Goal: Task Accomplishment & Management: Use online tool/utility

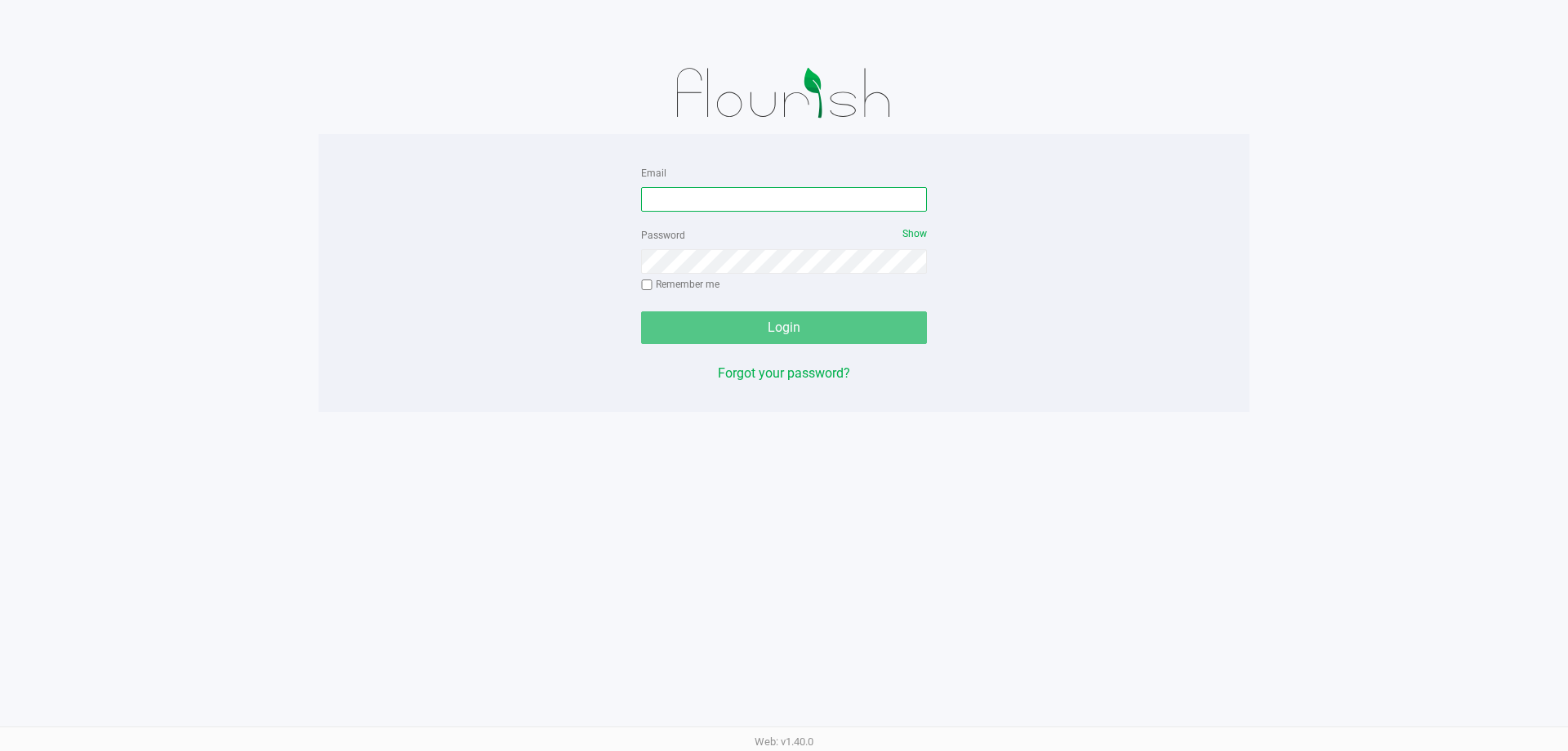
click at [811, 207] on input "Email" at bounding box center [784, 199] width 286 height 24
type input "[EMAIL_ADDRESS][DOMAIN_NAME]"
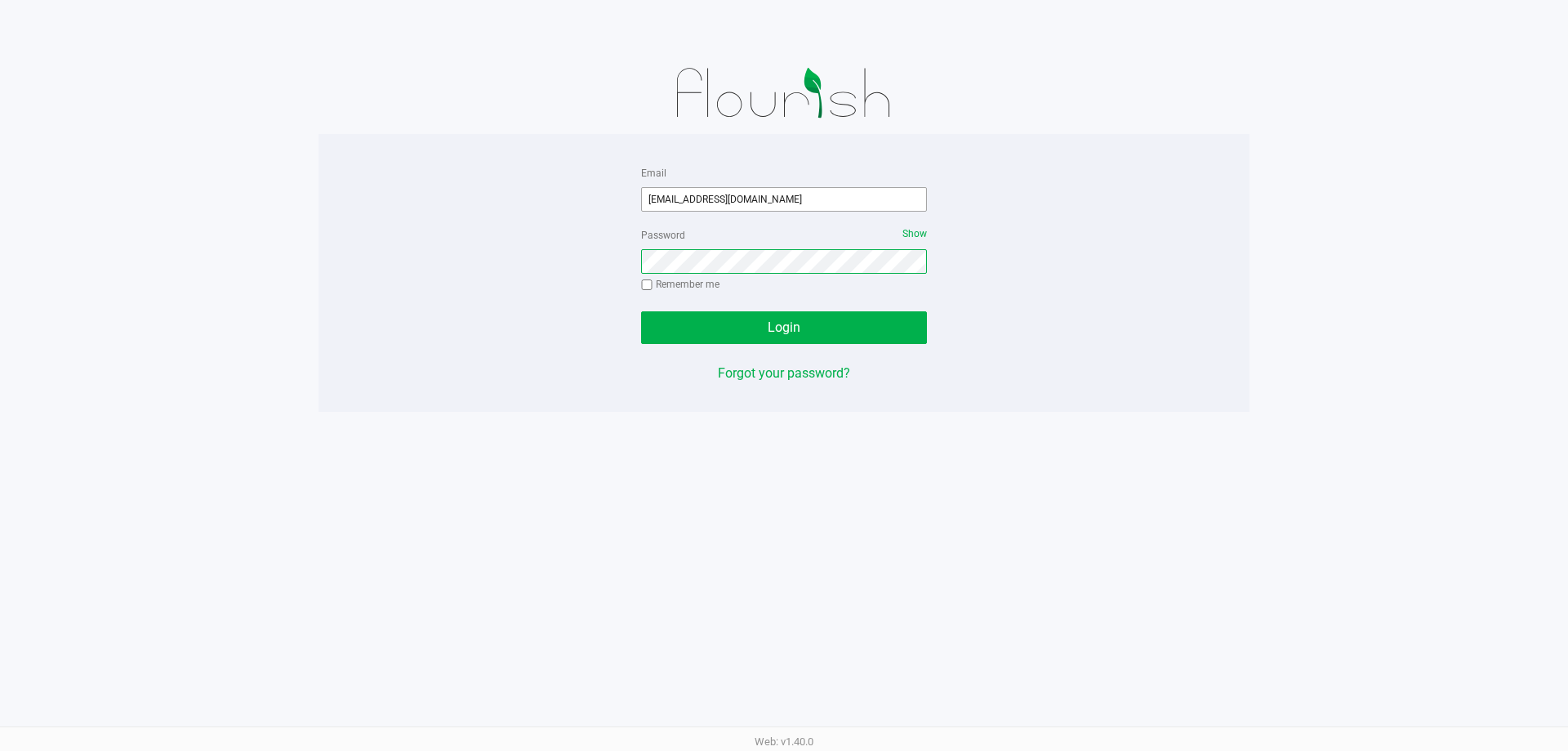
click at [641, 312] on button "Login" at bounding box center [784, 328] width 286 height 33
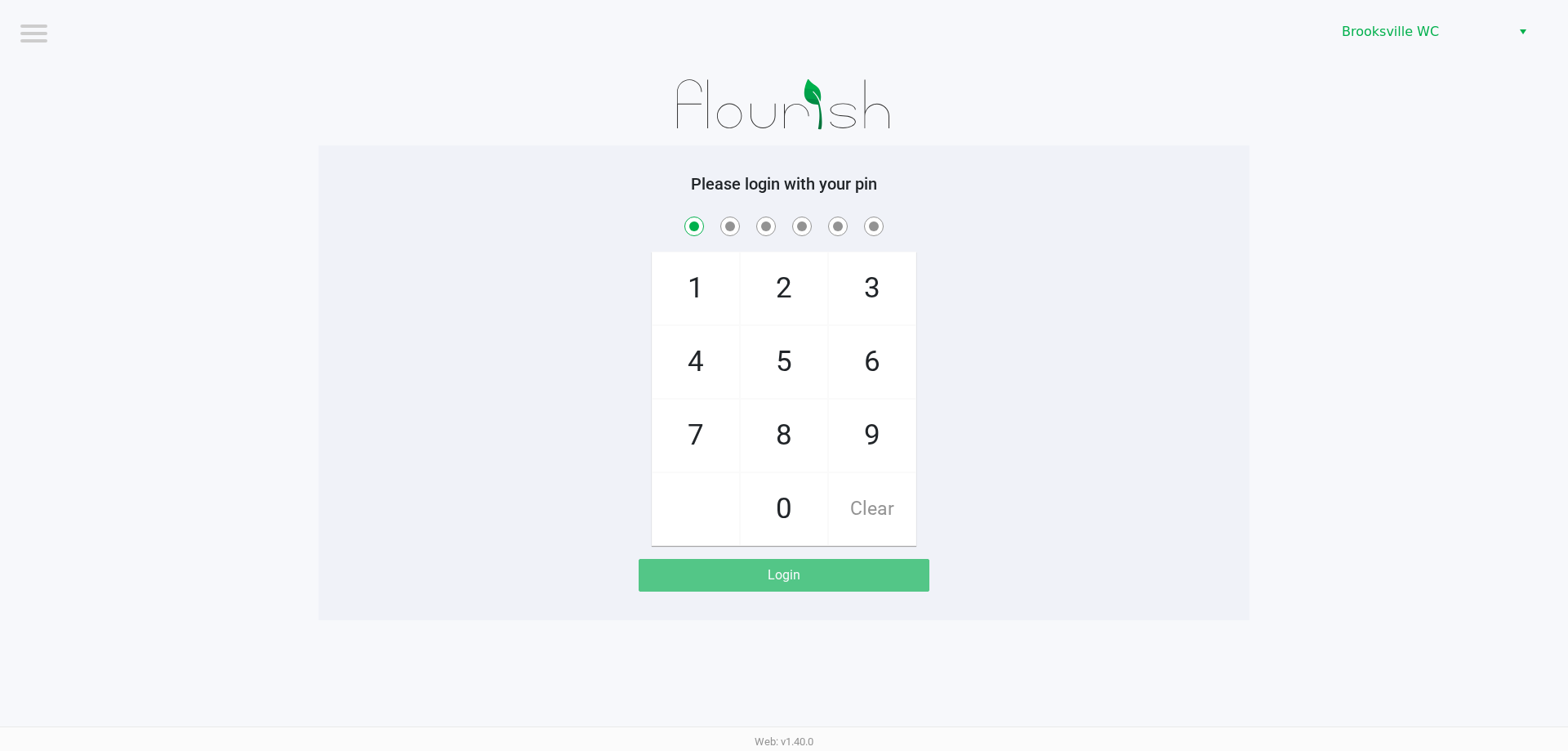
checkbox input "true"
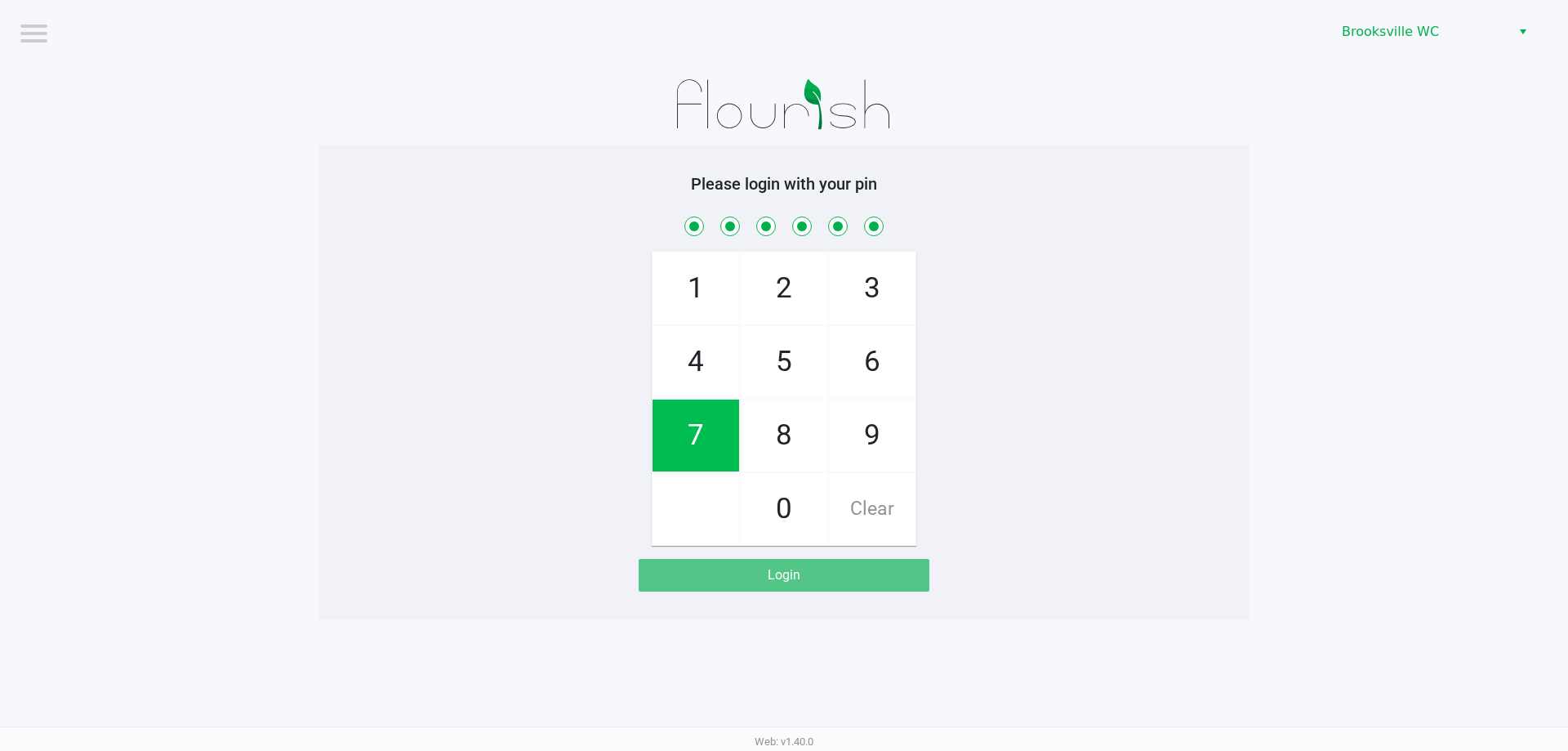
checkbox input "true"
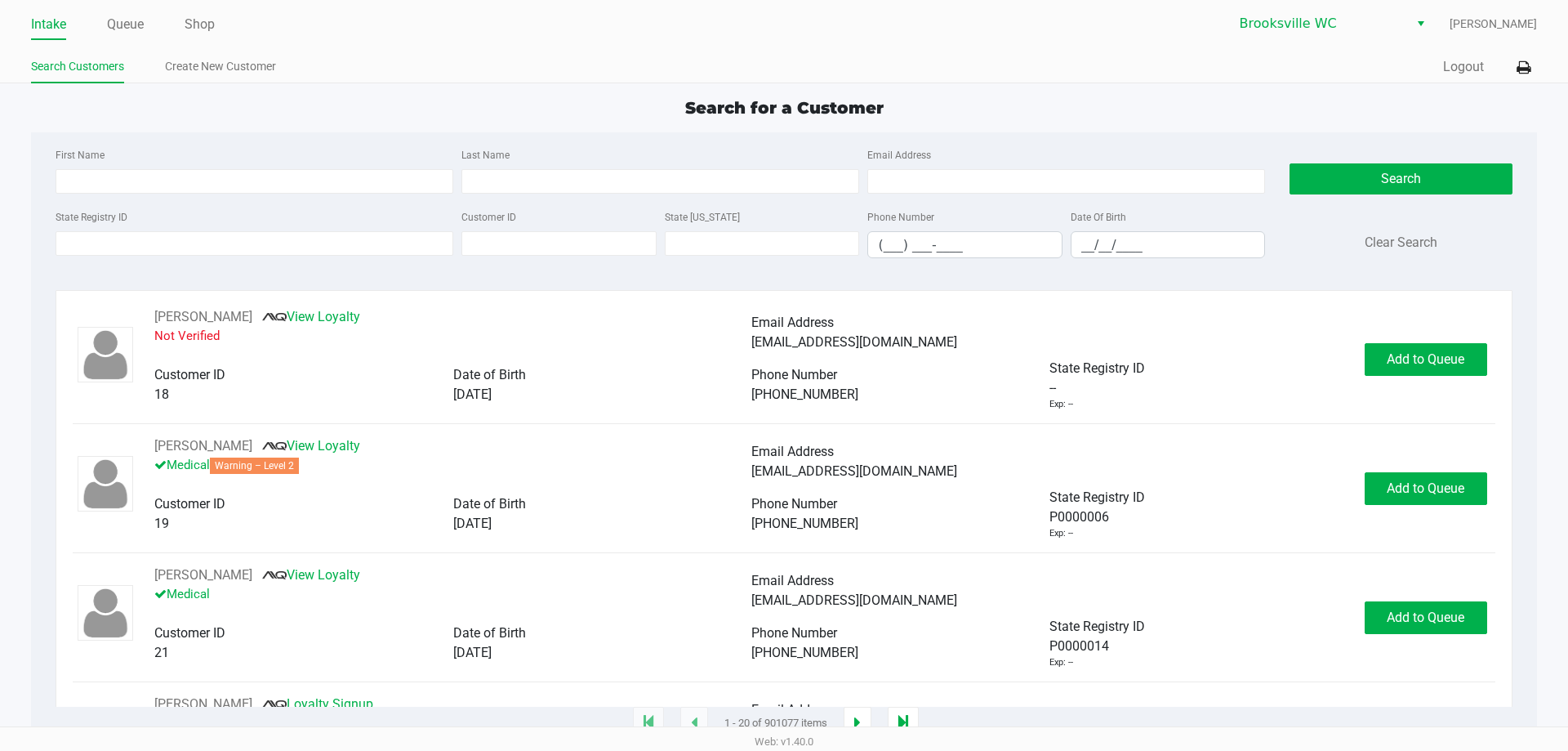
click at [217, 30] on ul "Intake Queue Shop" at bounding box center [407, 25] width 753 height 28
click at [200, 19] on link "Shop" at bounding box center [200, 24] width 30 height 23
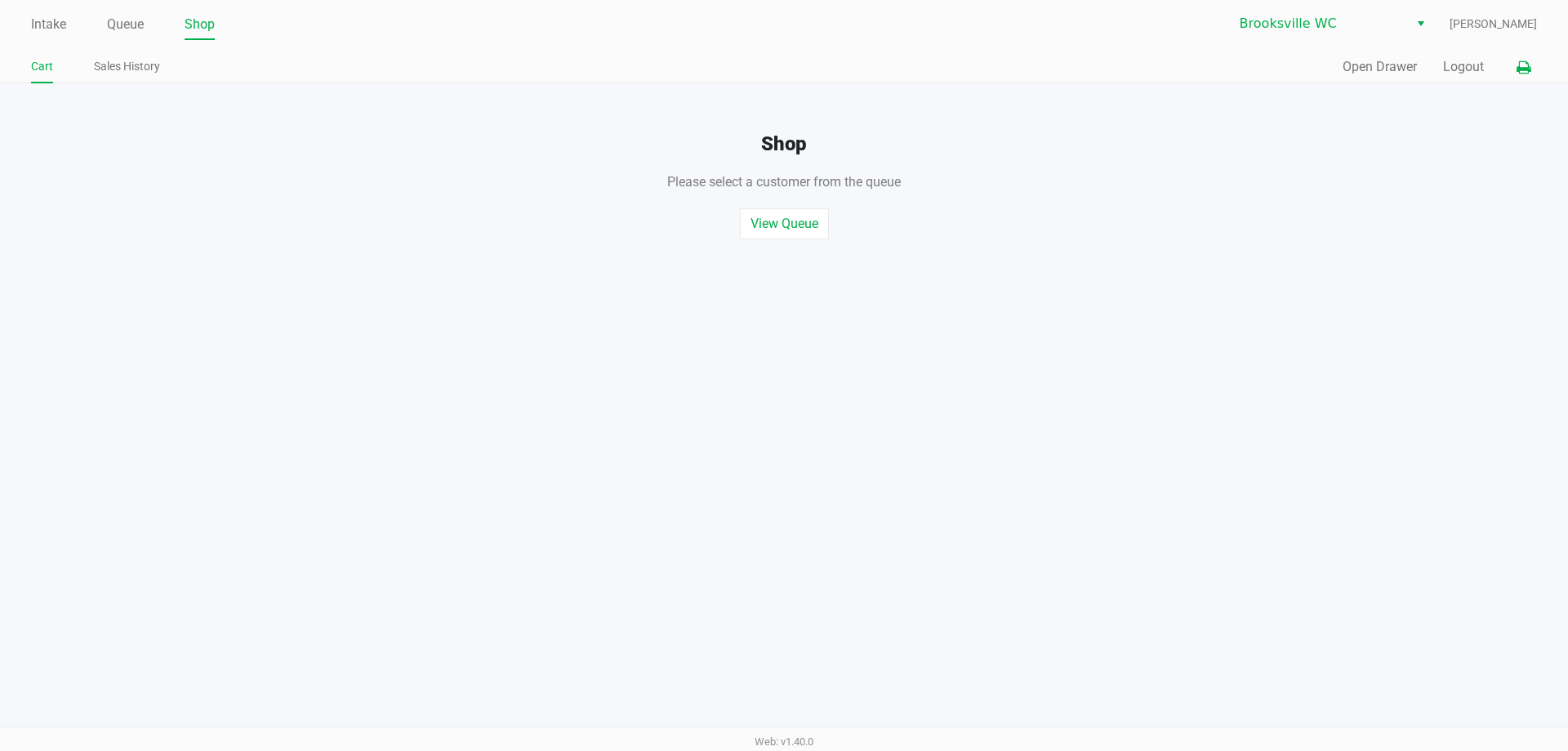
click at [1525, 71] on icon at bounding box center [1523, 68] width 14 height 11
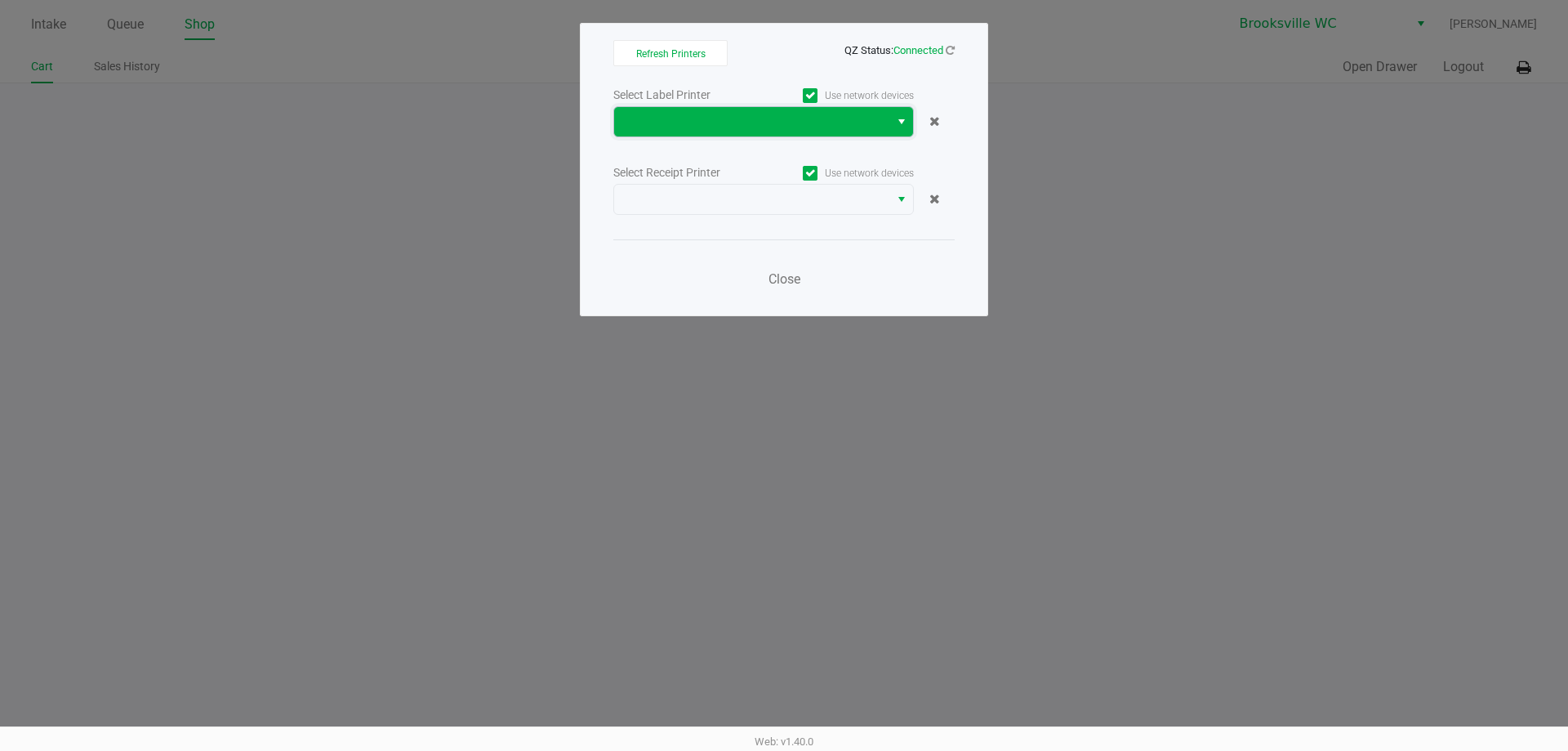
click at [728, 122] on span at bounding box center [752, 121] width 255 height 20
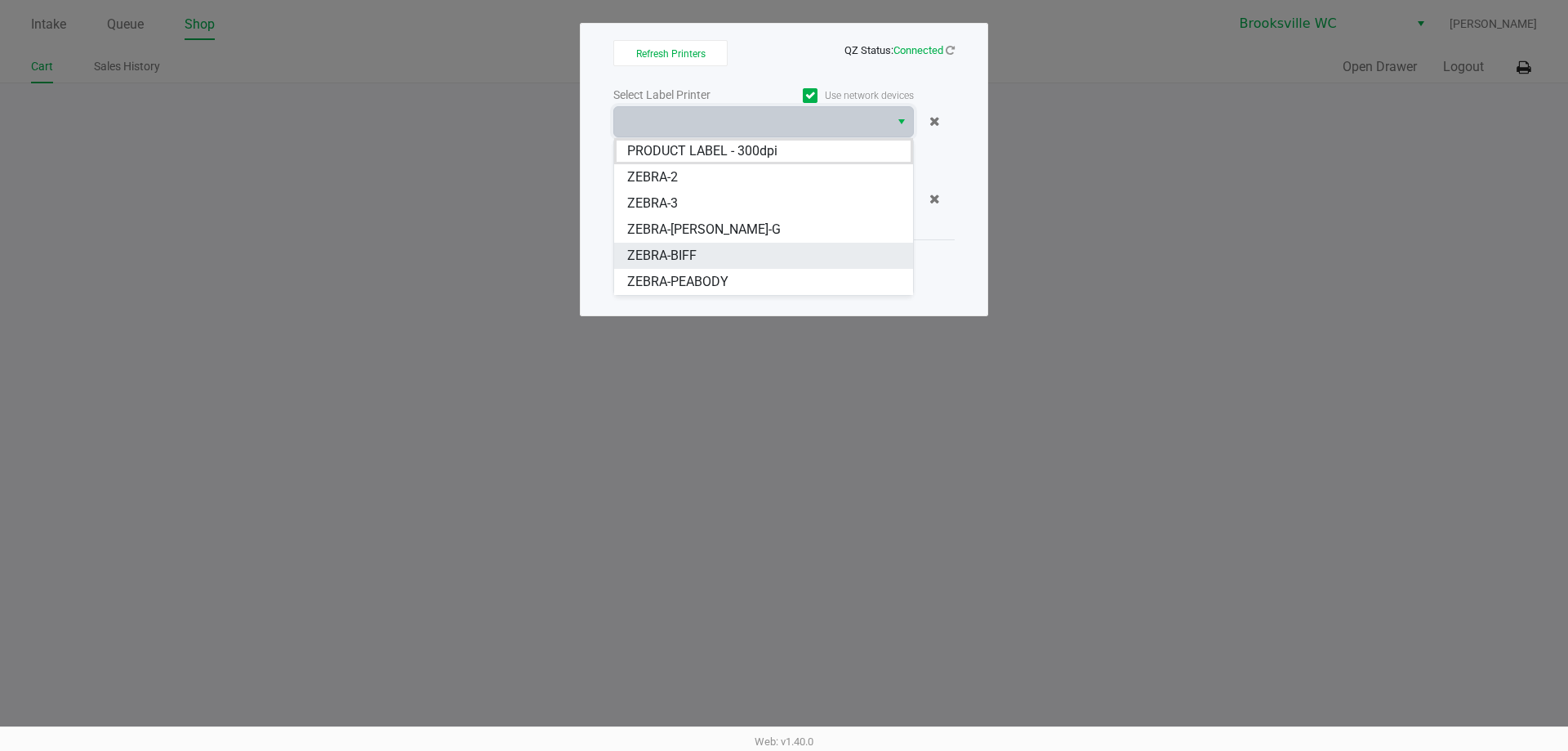
click at [693, 248] on span "ZEBRA-BIFF" at bounding box center [662, 255] width 69 height 20
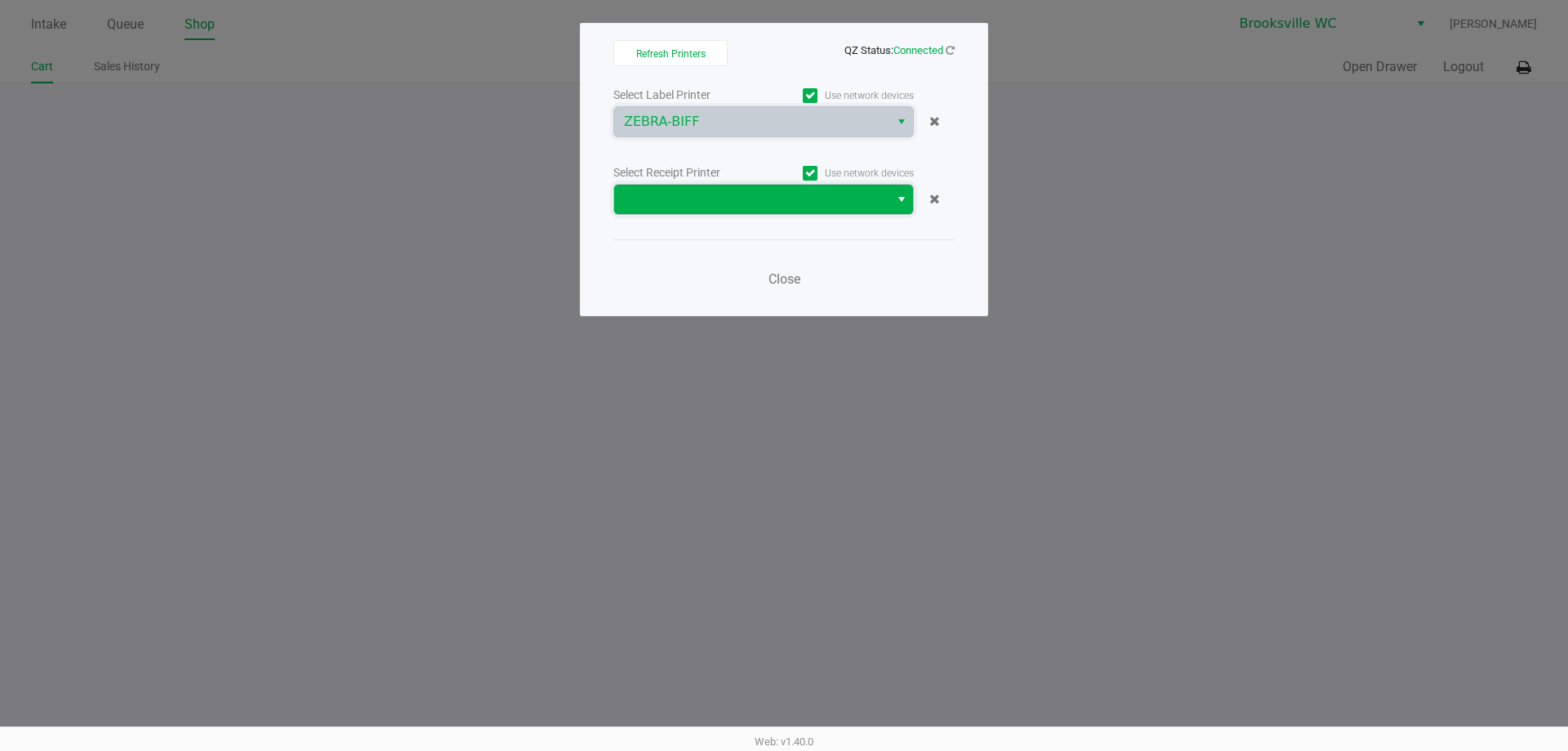
click at [702, 199] on span at bounding box center [752, 199] width 255 height 20
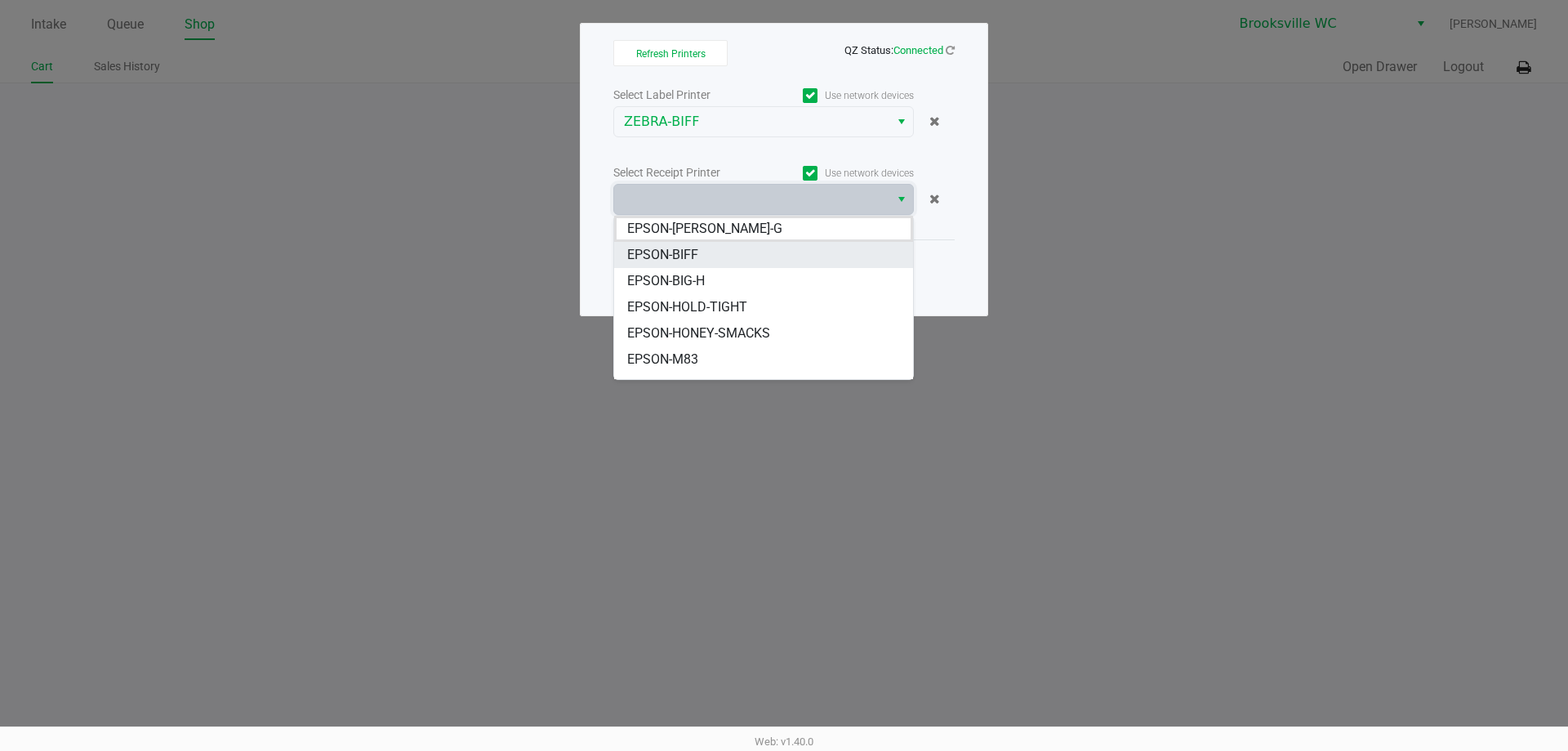
click at [695, 255] on span "EPSON-BIFF" at bounding box center [662, 254] width 71 height 20
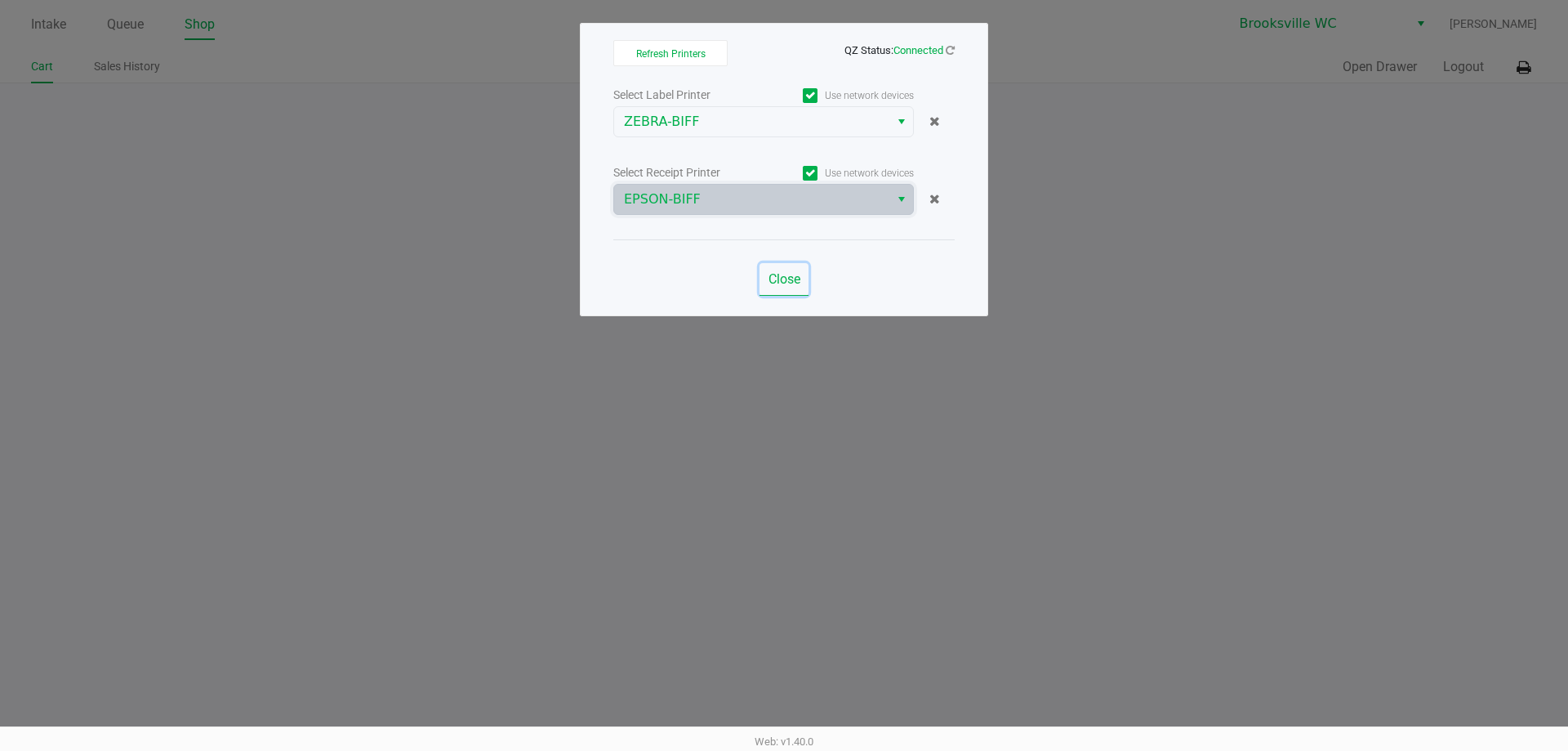
click at [778, 284] on span "Close" at bounding box center [784, 279] width 32 height 16
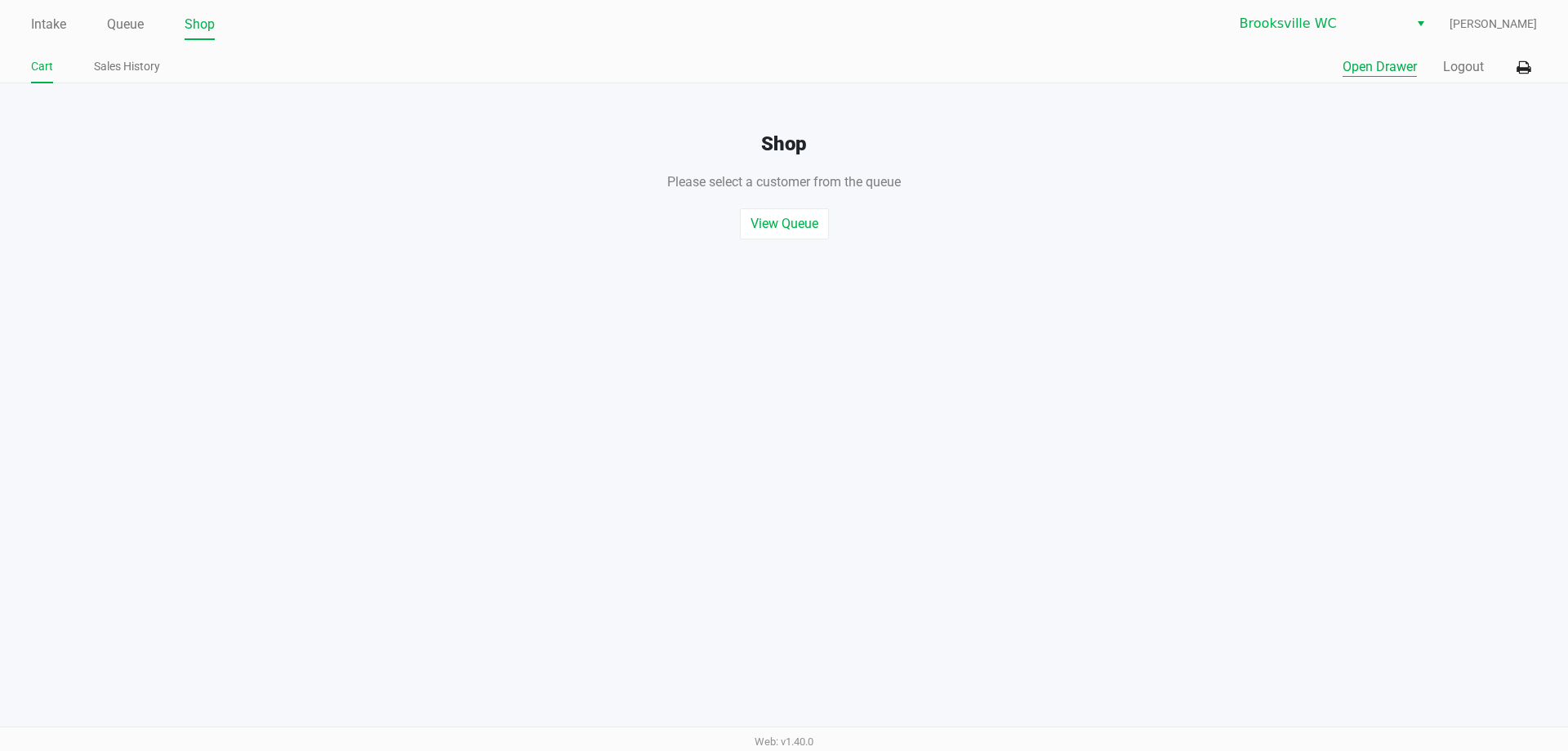
click at [1369, 61] on button "Open Drawer" at bounding box center [1379, 67] width 74 height 20
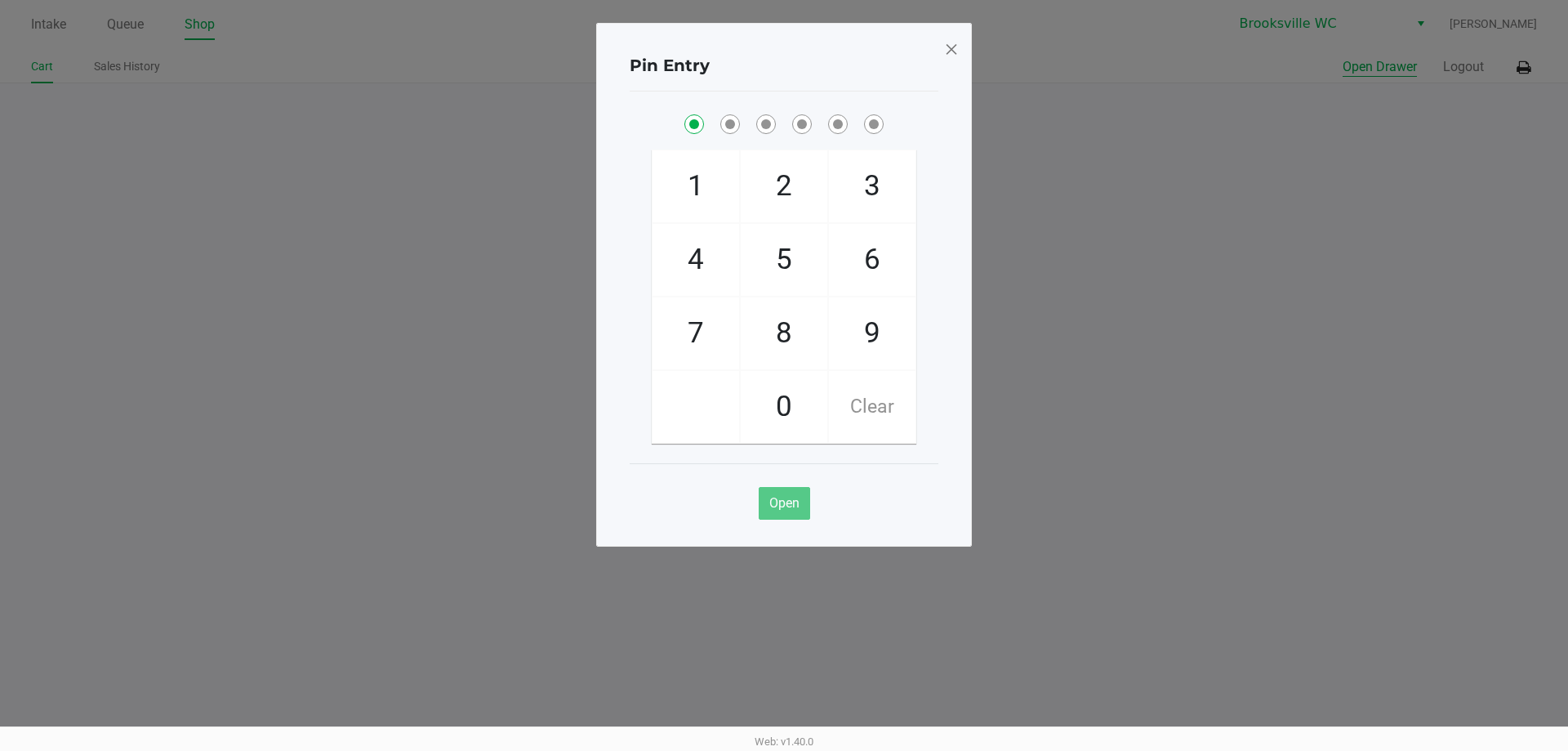
checkbox input "true"
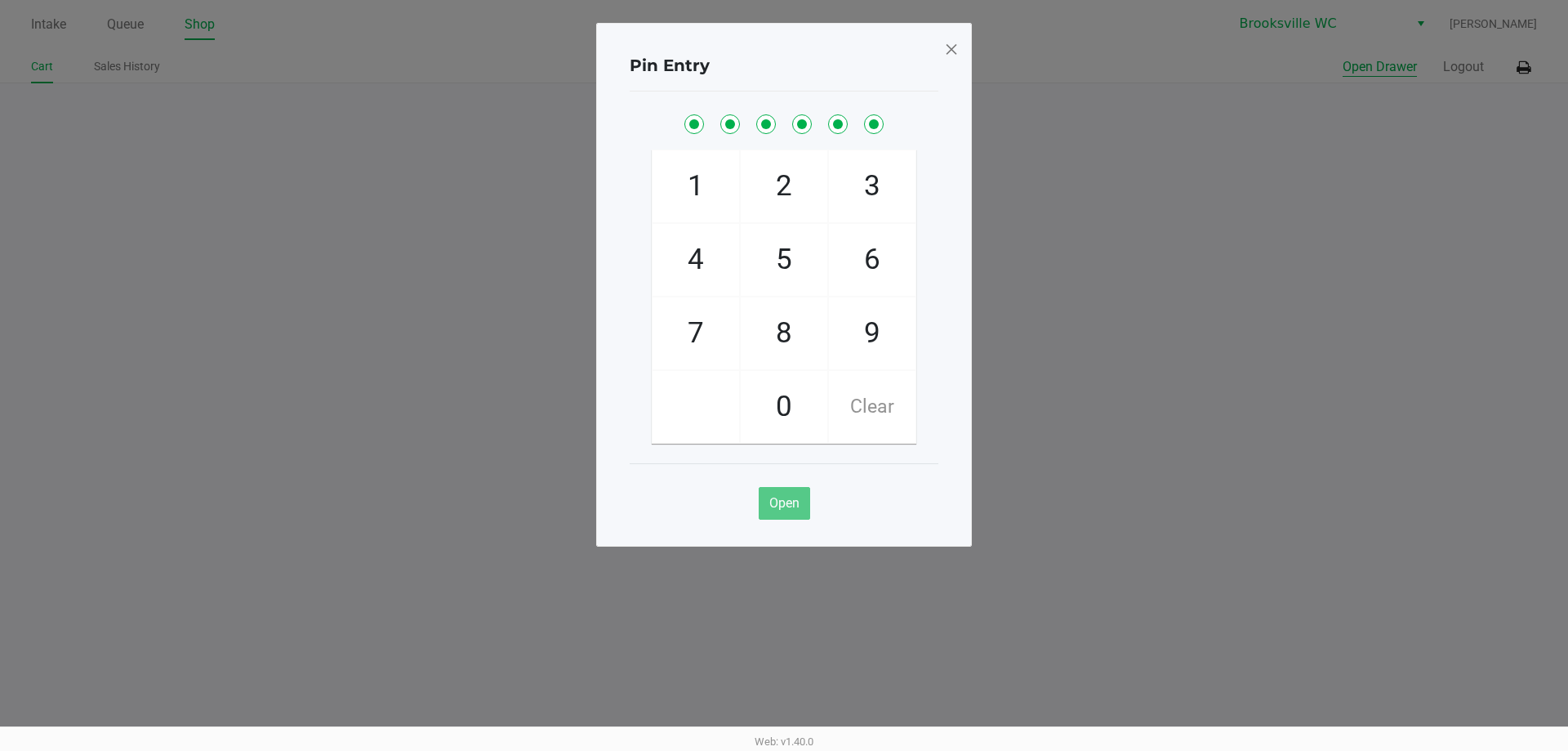
checkbox input "true"
drag, startPoint x: 951, startPoint y: 45, endPoint x: 1567, endPoint y: 85, distance: 617.3
click at [953, 45] on span at bounding box center [951, 49] width 15 height 26
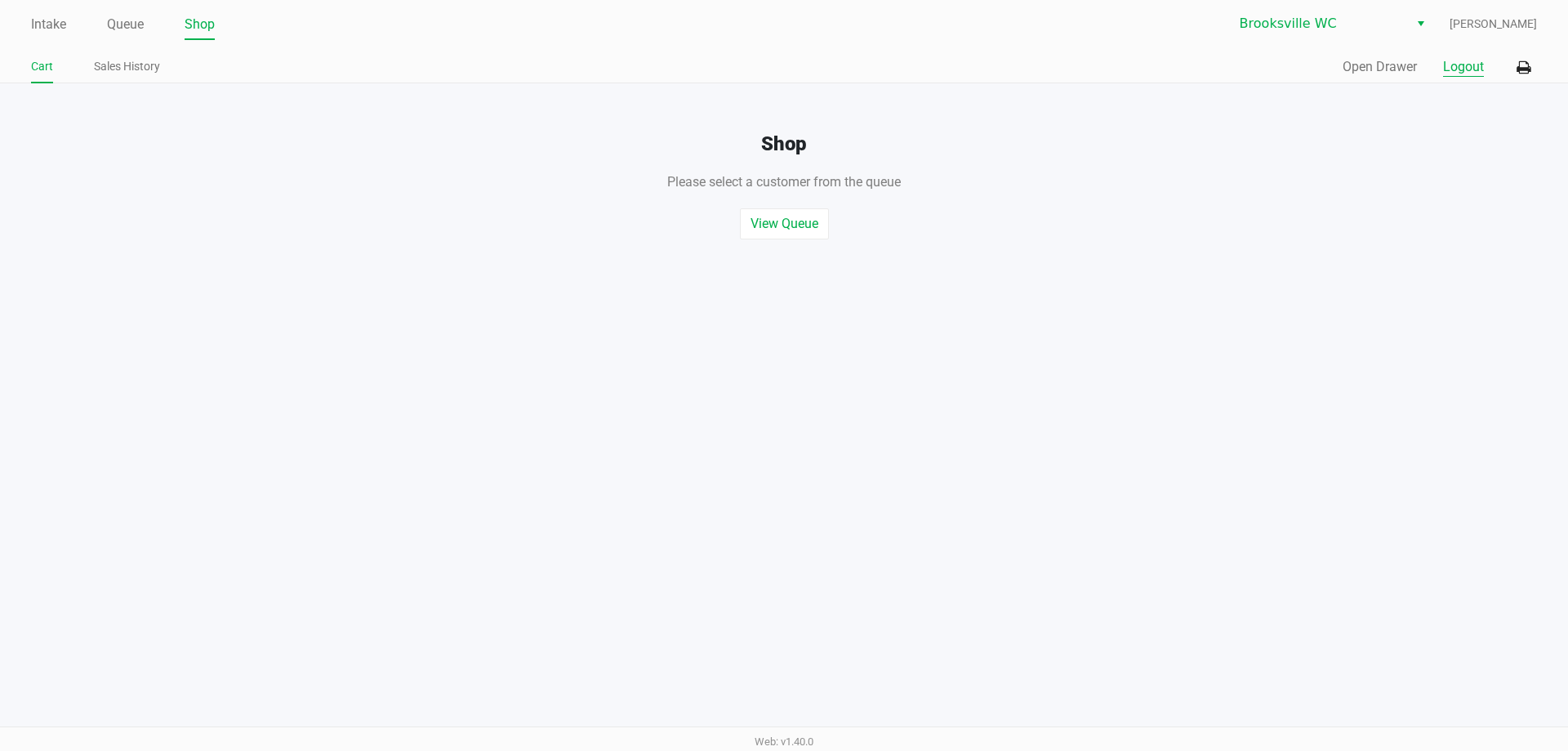
click at [1462, 71] on button "Logout" at bounding box center [1464, 67] width 41 height 20
